Goal: Navigation & Orientation: Understand site structure

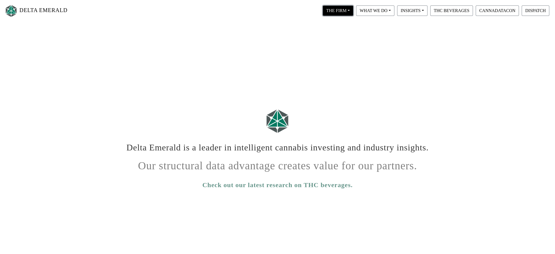
click at [353, 14] on button "THE FIRM" at bounding box center [338, 10] width 31 height 10
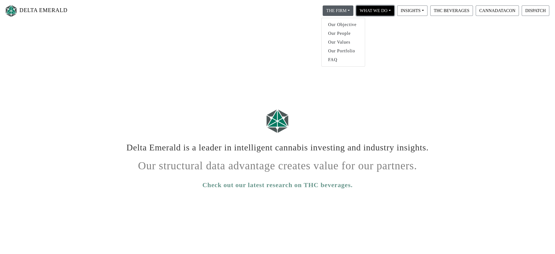
click at [353, 10] on button "WHAT WE DO" at bounding box center [338, 10] width 31 height 10
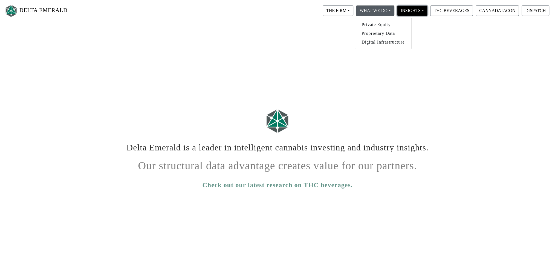
click at [353, 11] on button "INSIGHTS" at bounding box center [338, 10] width 31 height 10
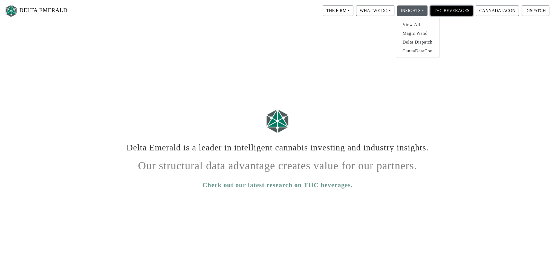
click at [446, 14] on button "THC BEVERAGES" at bounding box center [451, 10] width 43 height 10
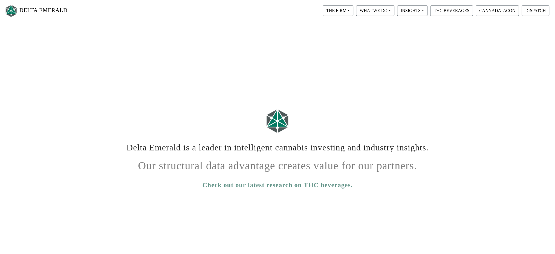
click at [243, 190] on link "Check out our latest research on THC beverages." at bounding box center [277, 185] width 150 height 10
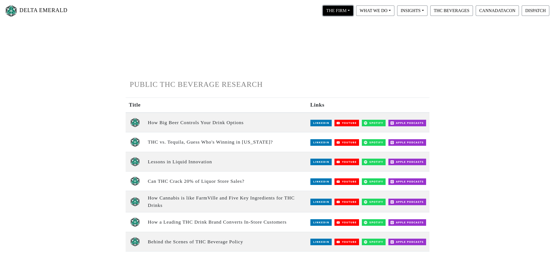
click at [353, 13] on button "THE FIRM" at bounding box center [338, 10] width 31 height 10
click at [347, 26] on link "Our Objective" at bounding box center [342, 24] width 43 height 9
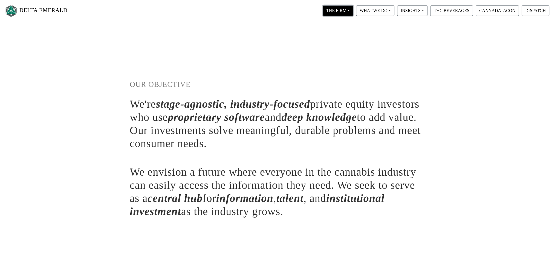
click at [342, 12] on button "THE FIRM" at bounding box center [338, 10] width 31 height 10
click at [341, 30] on link "Our People" at bounding box center [342, 33] width 43 height 9
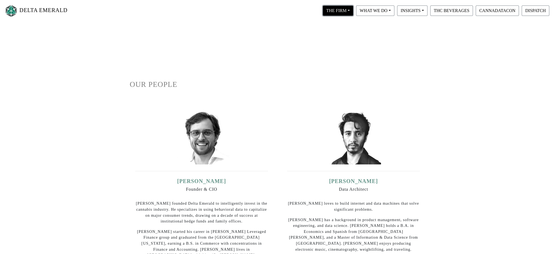
click at [352, 10] on button "THE FIRM" at bounding box center [338, 10] width 31 height 10
click at [350, 52] on link "Our Portfolio" at bounding box center [342, 51] width 43 height 9
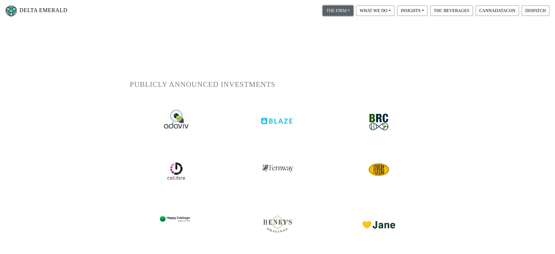
click at [353, 12] on button "THE FIRM" at bounding box center [338, 10] width 31 height 10
click at [352, 59] on link "FAQ" at bounding box center [342, 59] width 43 height 9
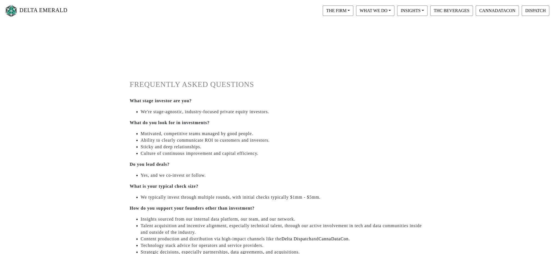
click at [30, 8] on link "DELTA EMERALD" at bounding box center [35, 10] width 63 height 17
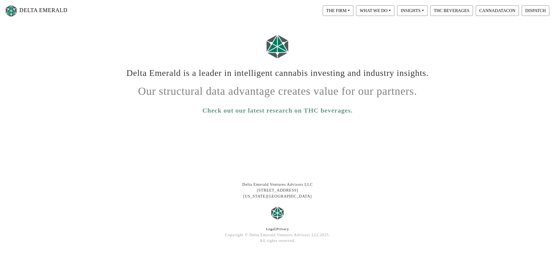
scroll to position [118, 0]
